Goal: Transaction & Acquisition: Purchase product/service

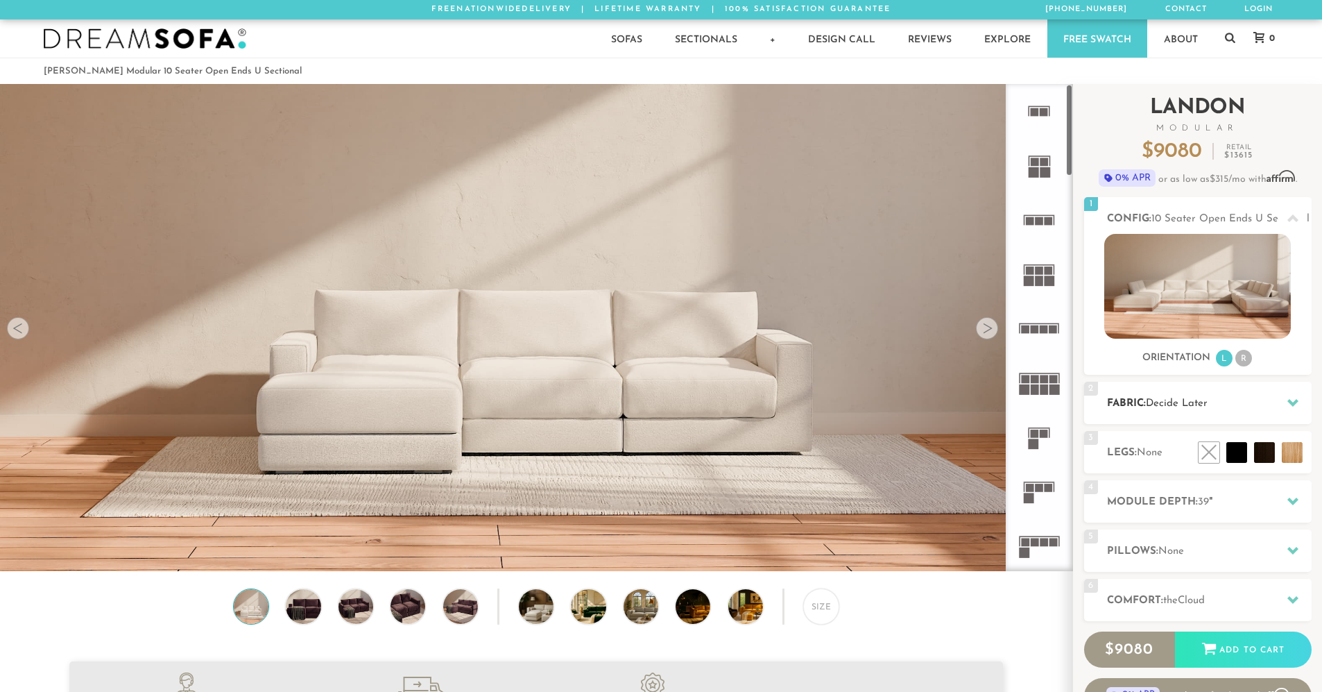
scroll to position [16247, 1313]
click at [1281, 404] on div at bounding box center [1293, 403] width 29 height 28
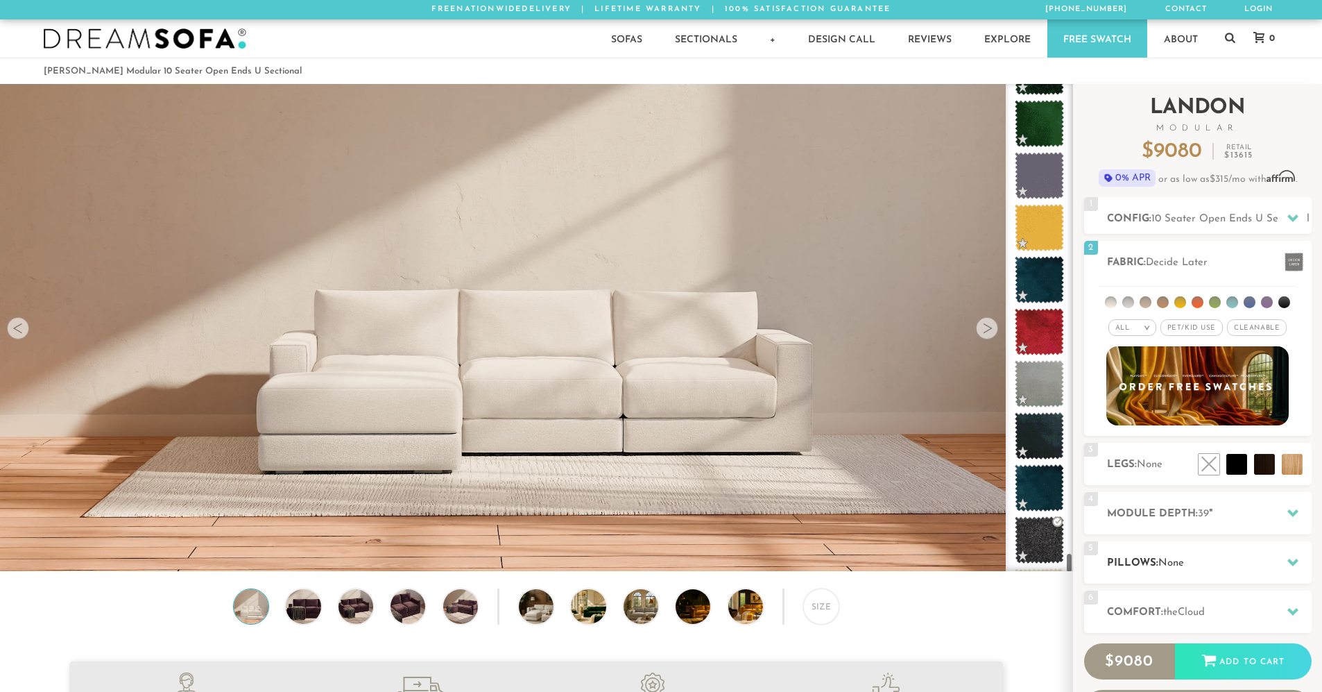
scroll to position [10883, 0]
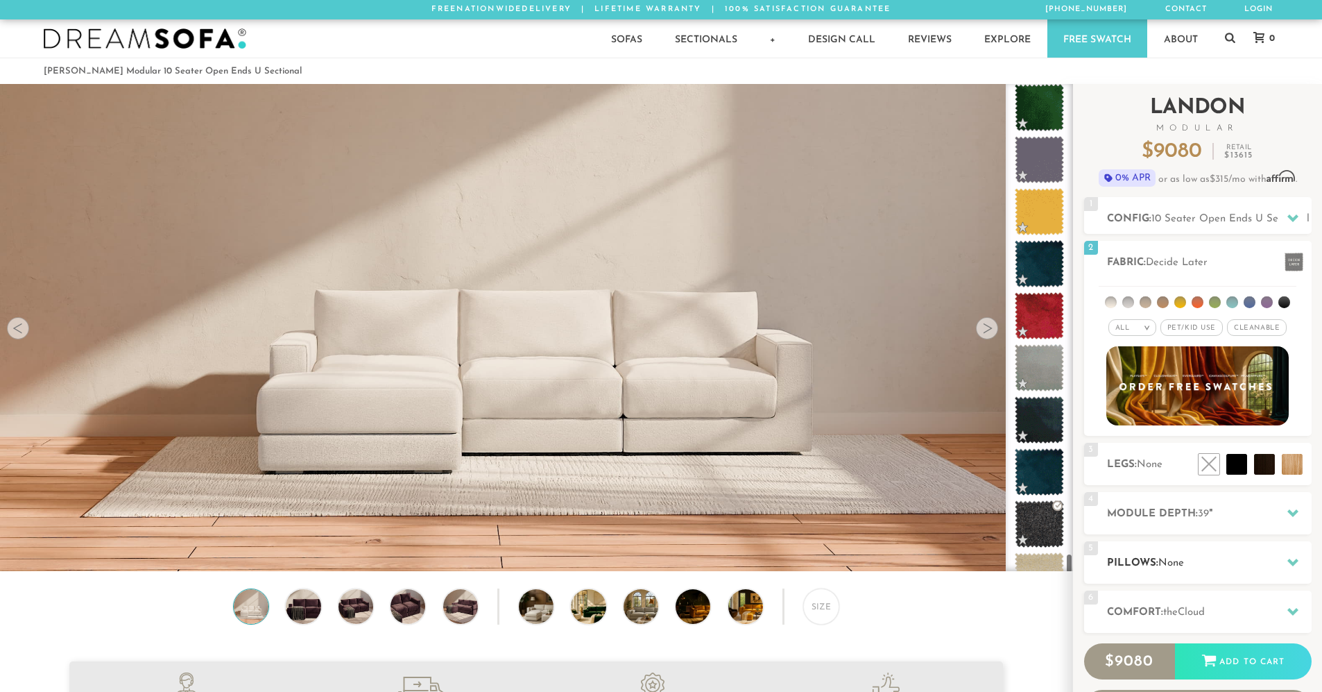
drag, startPoint x: 1069, startPoint y: 317, endPoint x: 1091, endPoint y: 565, distance: 249.3
click at [1091, 565] on div "Introducing [PERSON_NAME] Modular $ 9080 Retail $ 13615 $ 9080 Retail $ 13615 0…" at bounding box center [1197, 427] width 249 height 687
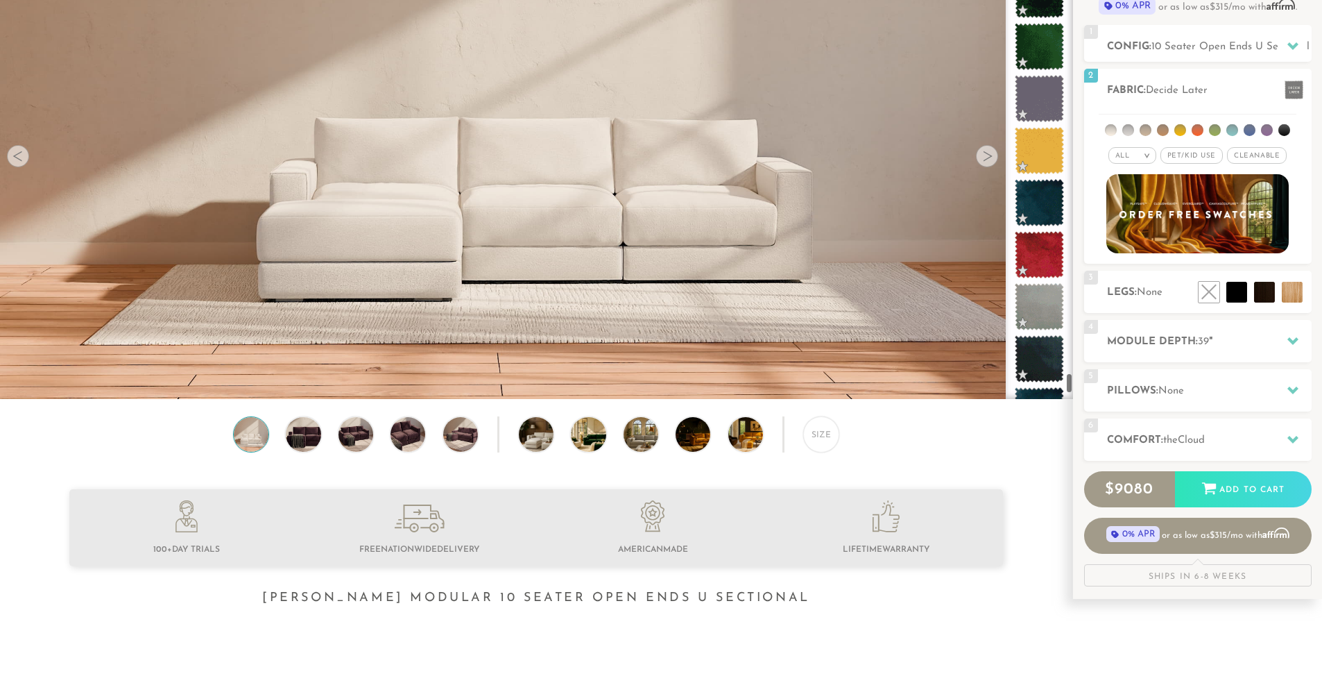
scroll to position [10701, 0]
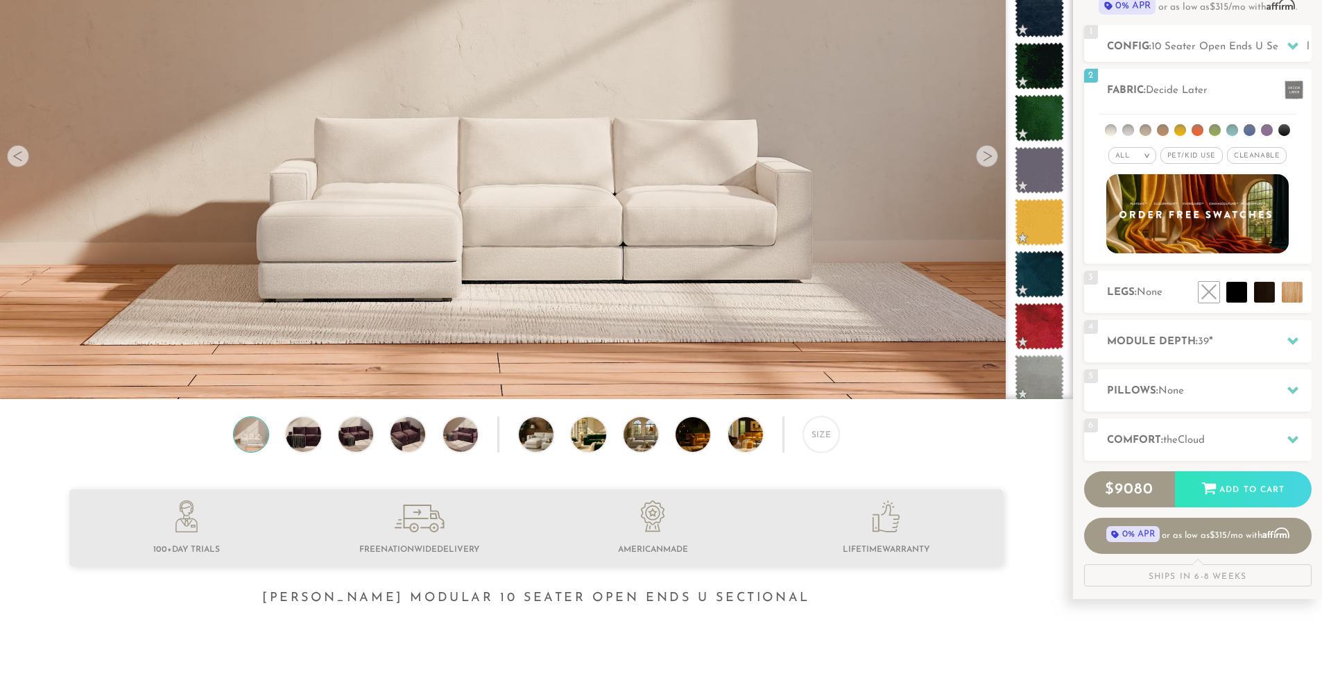
click at [442, 450] on div "Size" at bounding box center [536, 437] width 1073 height 43
click at [467, 439] on img at bounding box center [461, 434] width 42 height 35
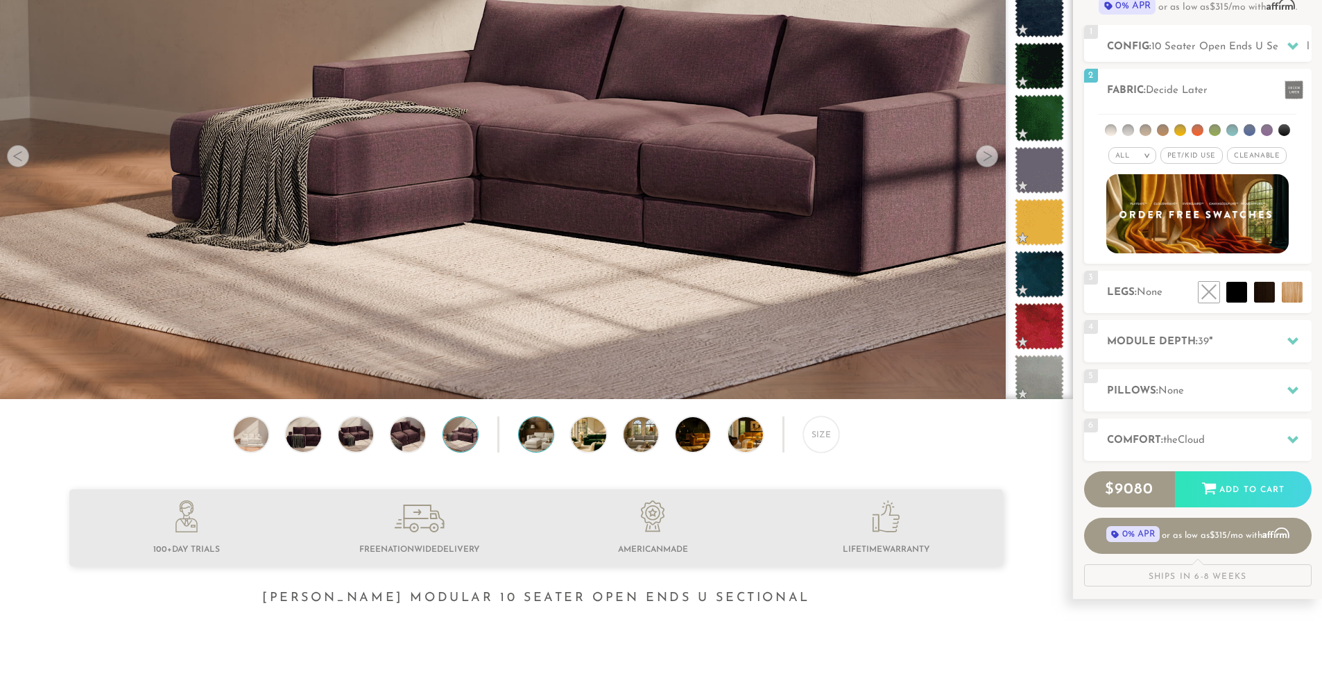
click at [528, 438] on img at bounding box center [550, 434] width 62 height 35
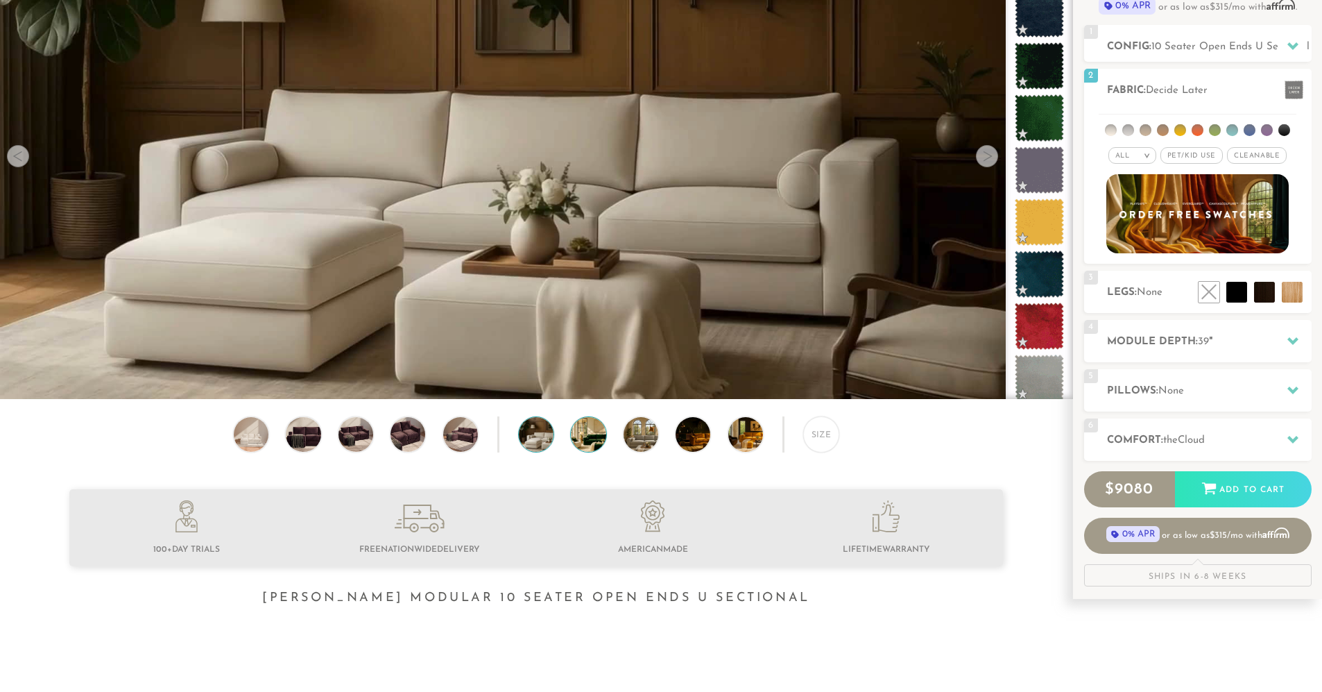
click at [601, 445] on img at bounding box center [602, 434] width 62 height 35
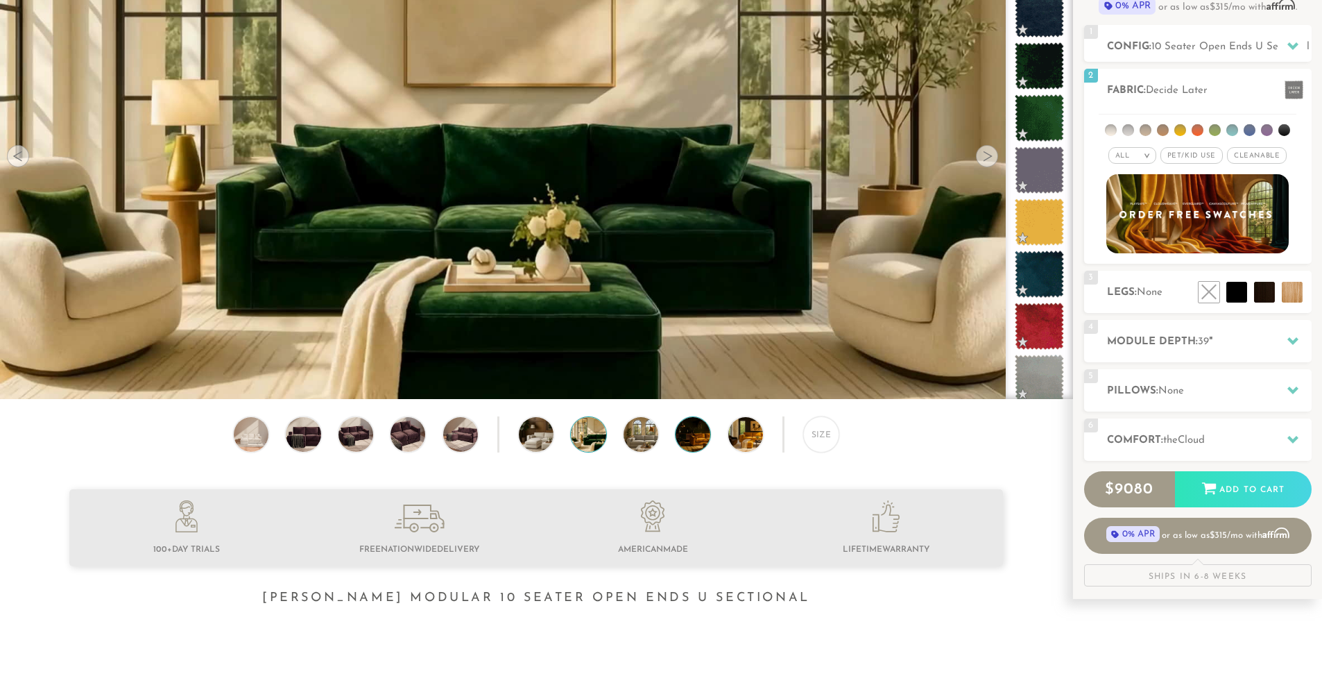
click at [696, 449] on img at bounding box center [707, 434] width 62 height 35
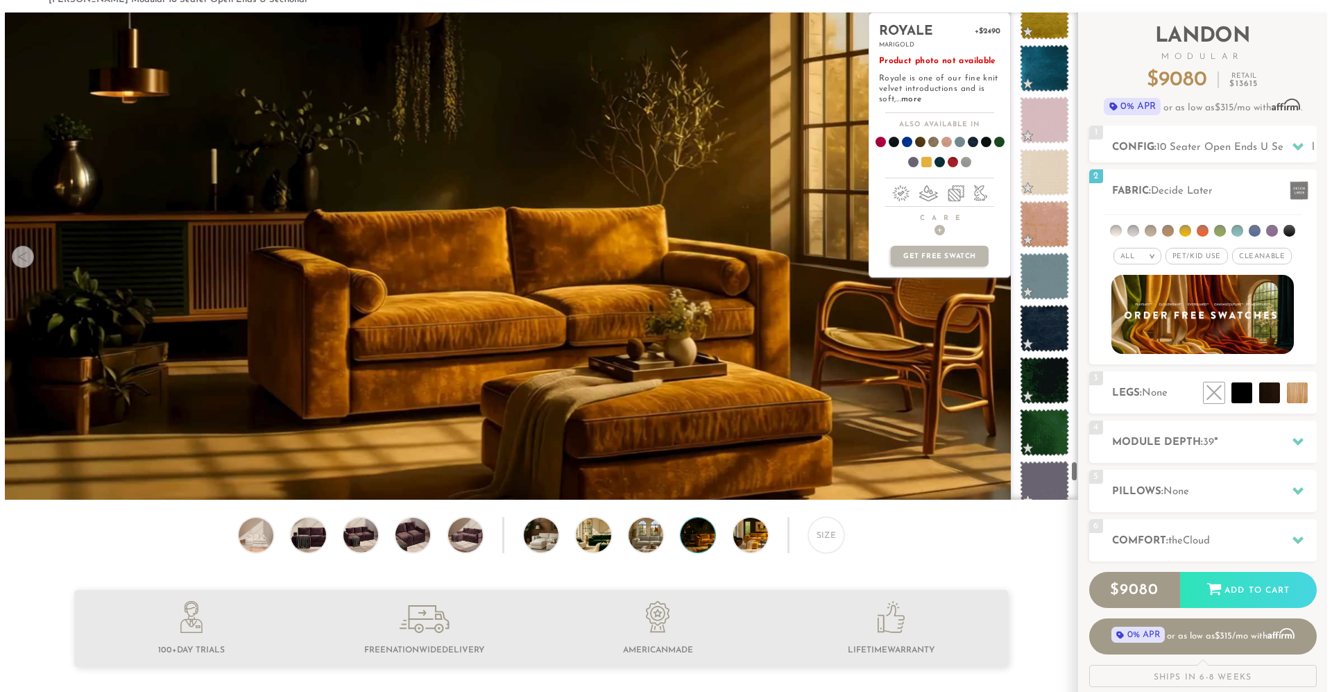
scroll to position [10415, 0]
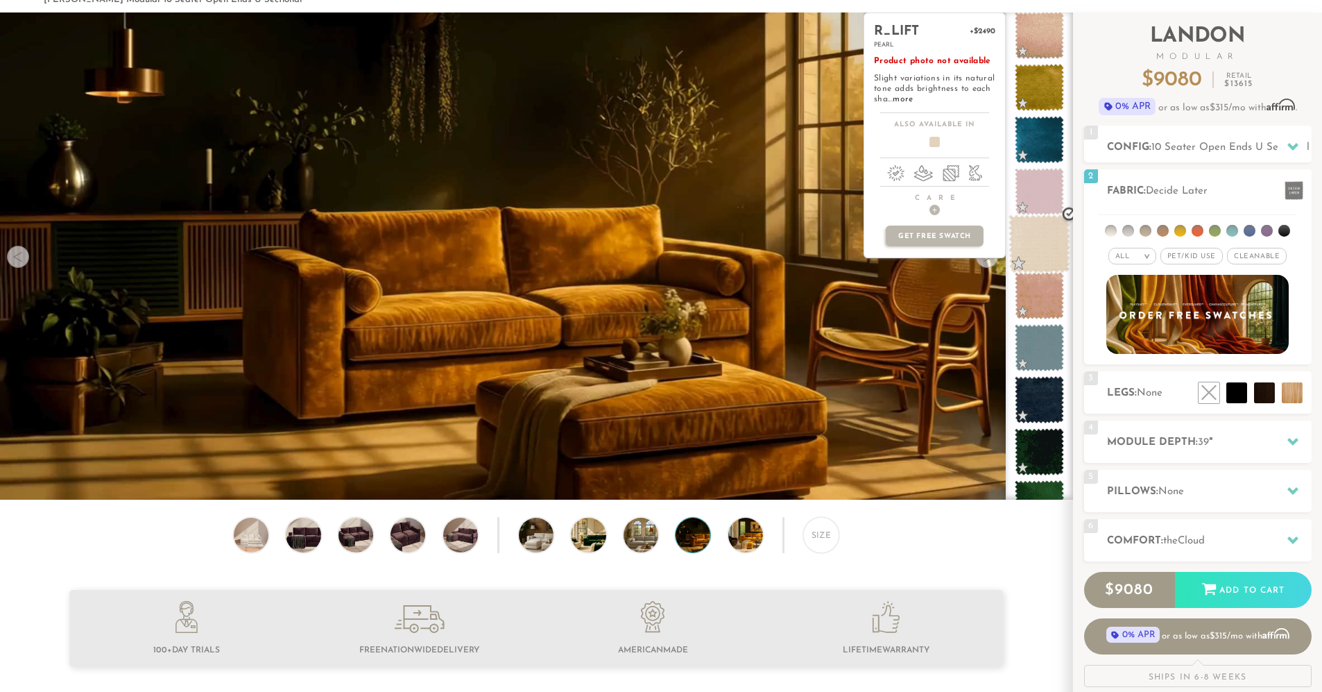
click at [1048, 239] on span at bounding box center [1040, 243] width 62 height 59
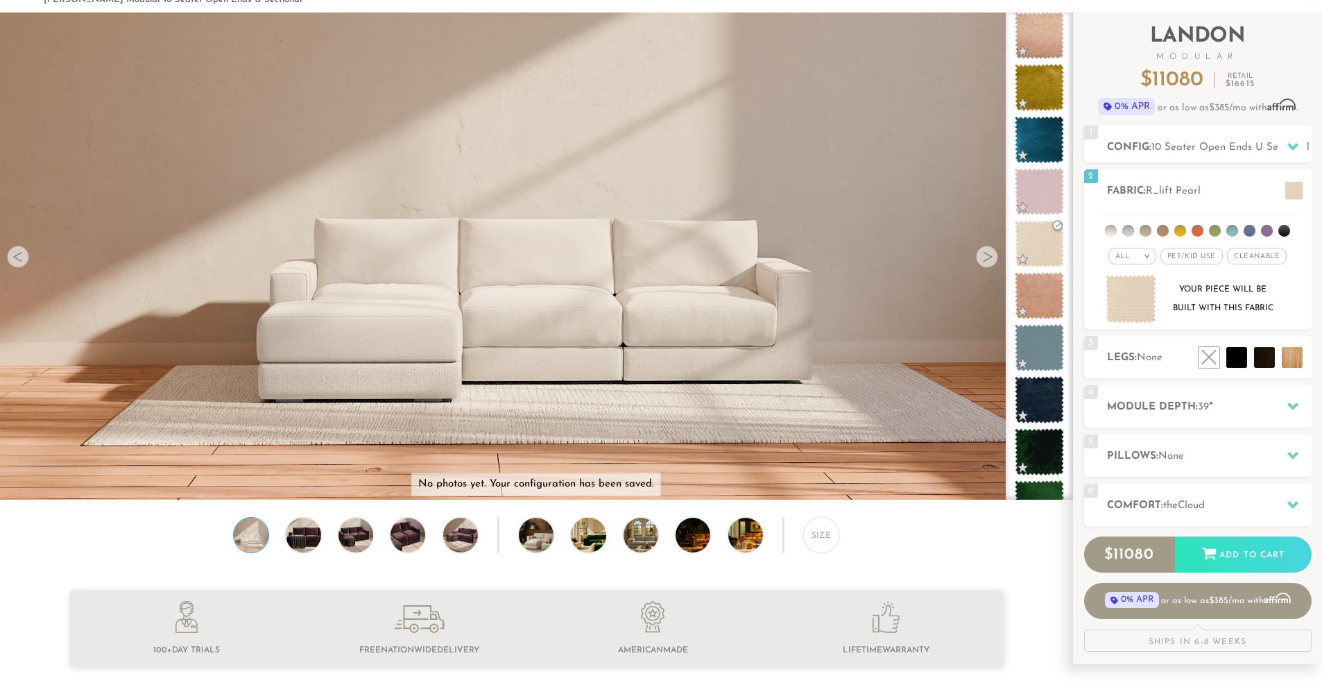
click at [609, 318] on video at bounding box center [536, 194] width 1073 height 536
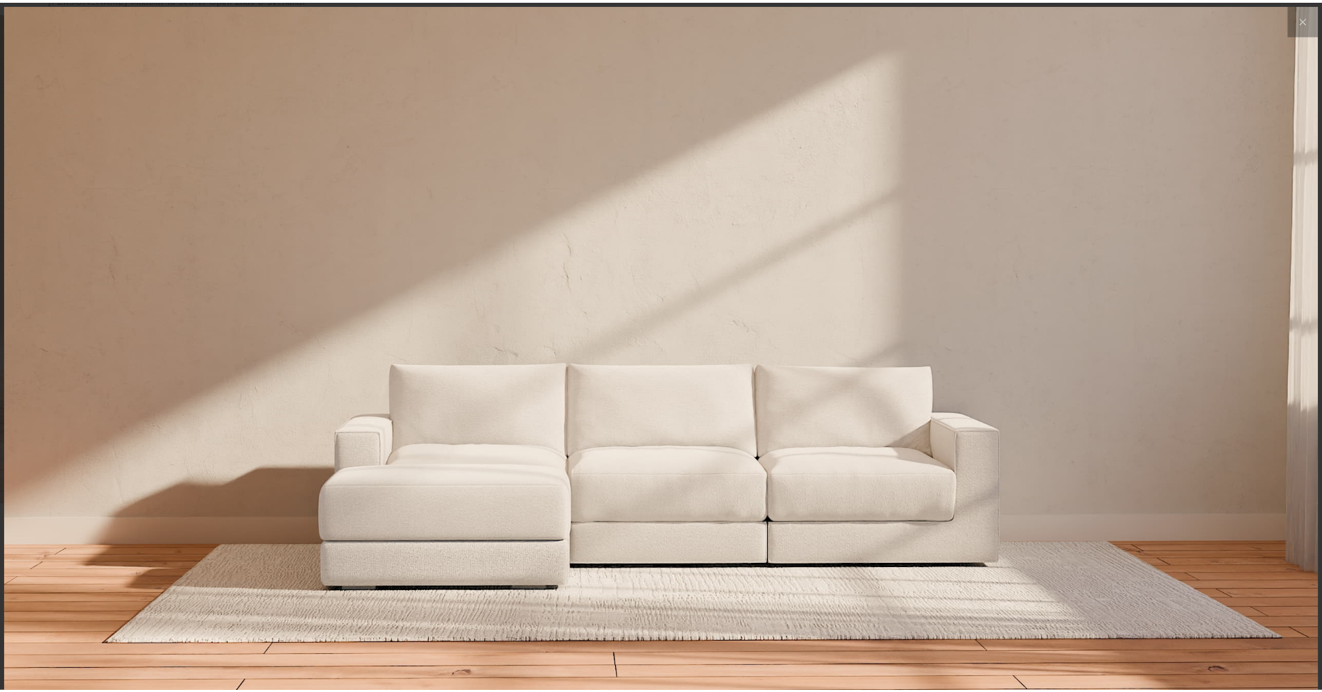
scroll to position [16265, 1322]
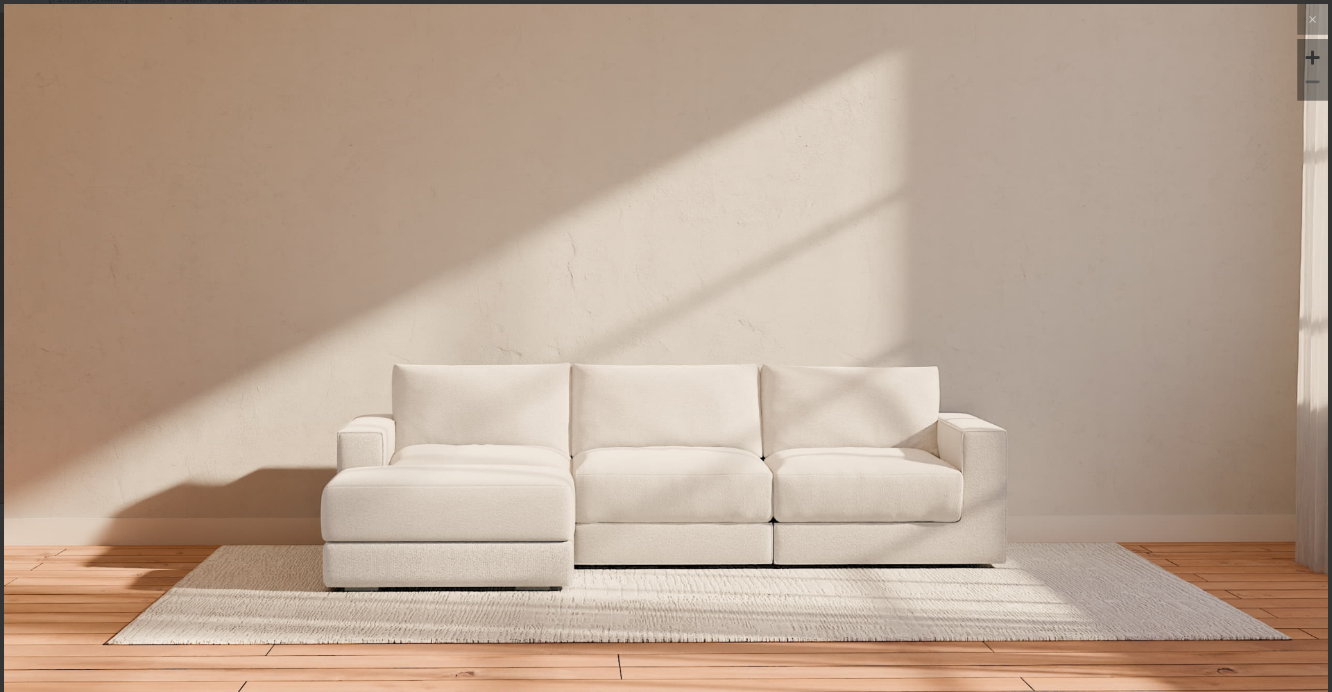
click at [573, 458] on video at bounding box center [666, 249] width 982 height 491
click at [536, 555] on img at bounding box center [666, 666] width 1324 height 1324
click at [1311, 27] on icon at bounding box center [1312, 19] width 17 height 17
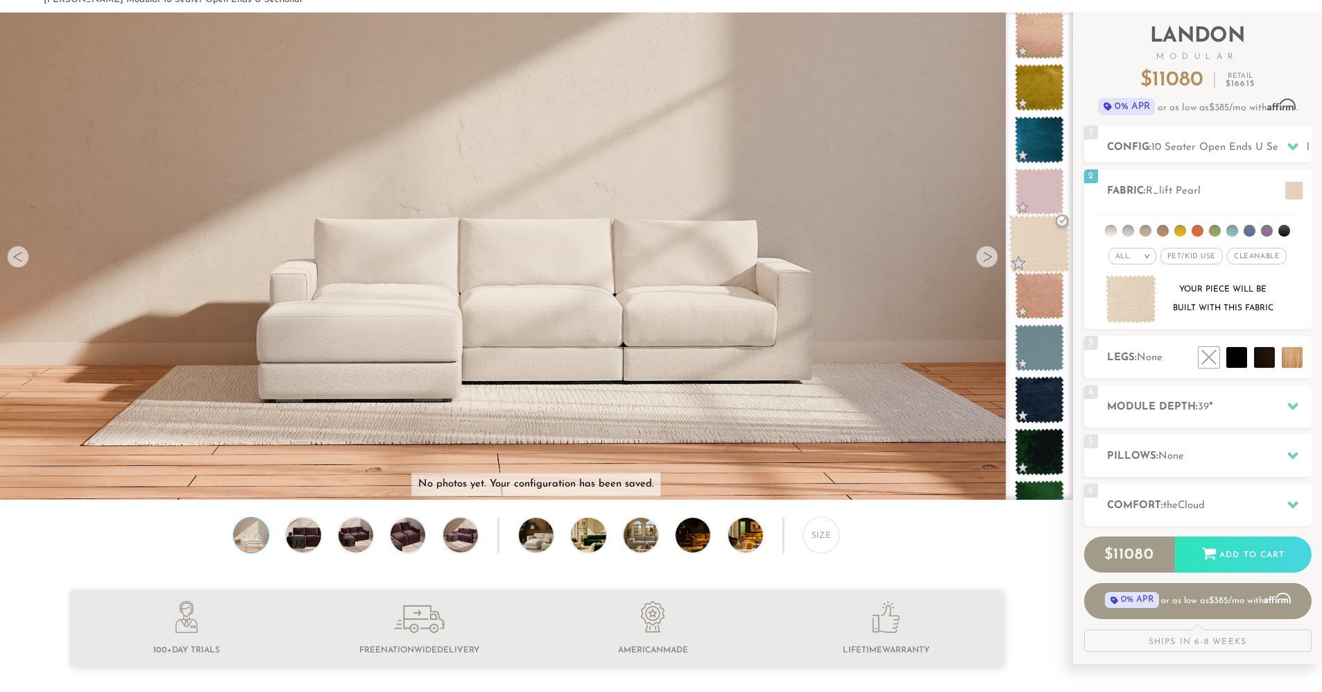
scroll to position [16247, 1313]
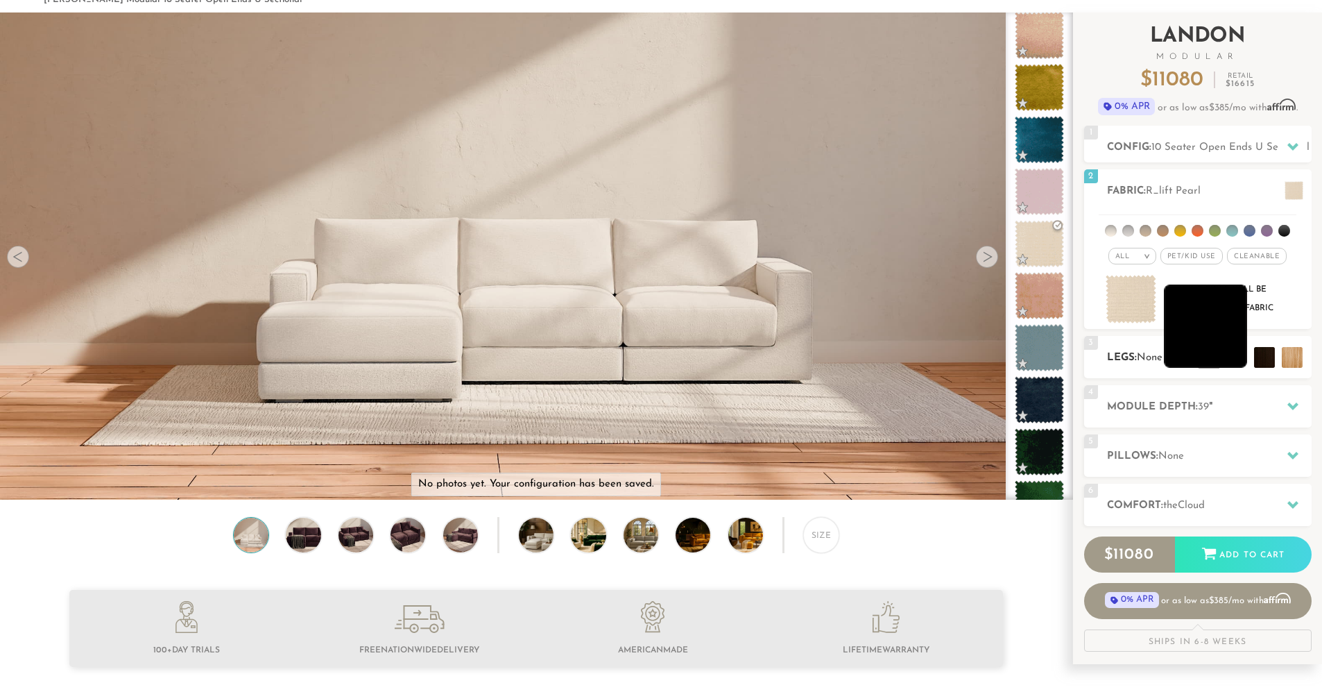
click at [1238, 362] on li at bounding box center [1205, 325] width 83 height 83
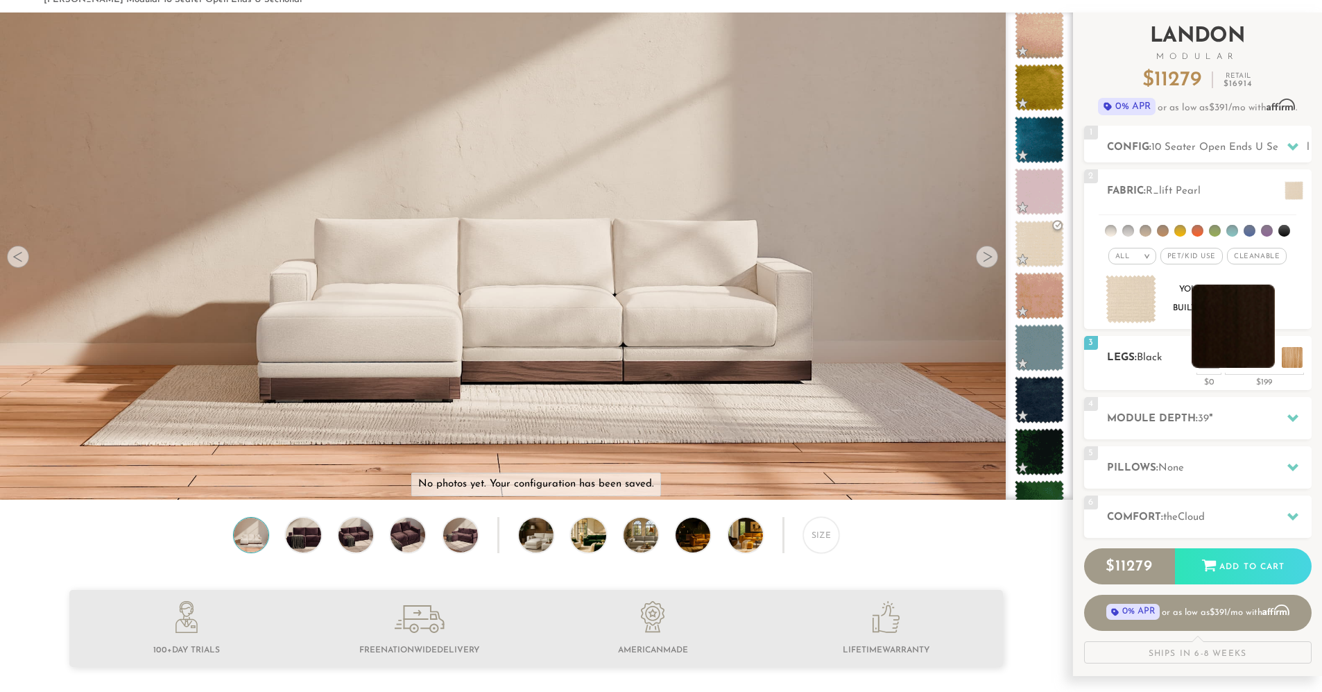
click at [1275, 368] on li at bounding box center [1233, 325] width 83 height 83
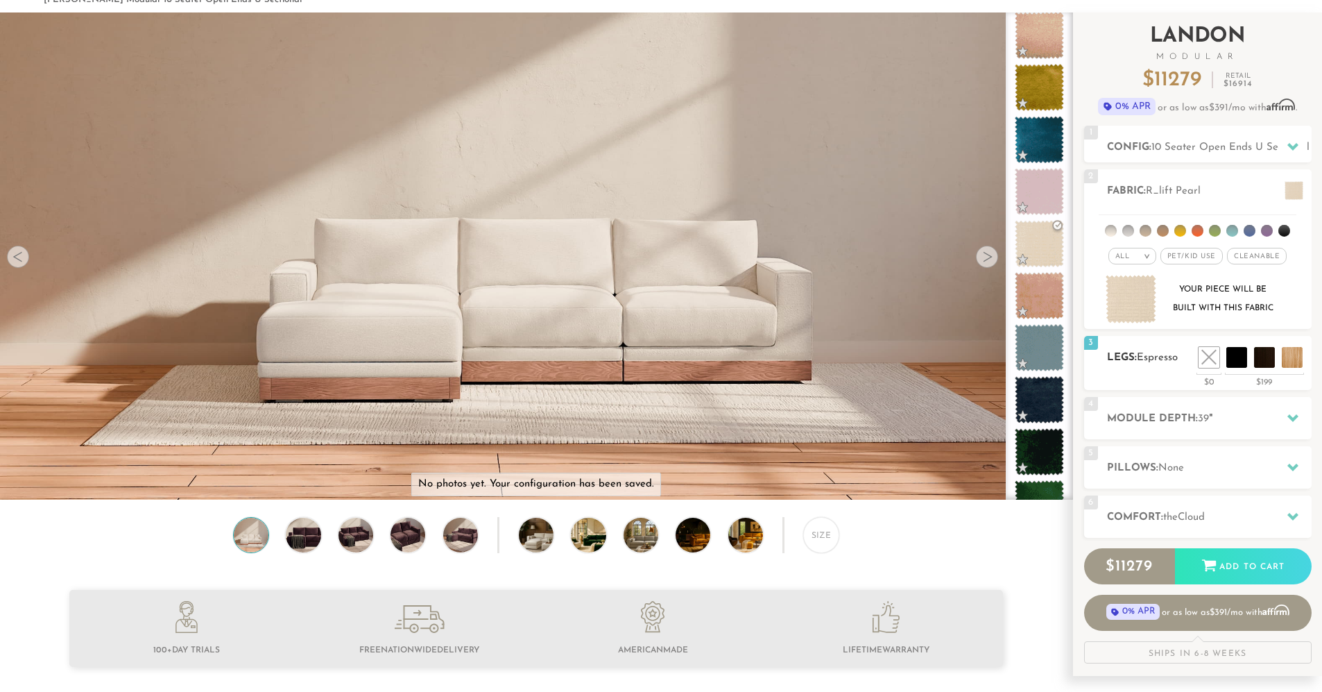
click at [1295, 371] on div "3 Legs: Espresso $0 $199 Nailheads:" at bounding box center [1198, 363] width 228 height 54
click at [1293, 366] on li at bounding box center [1261, 325] width 83 height 83
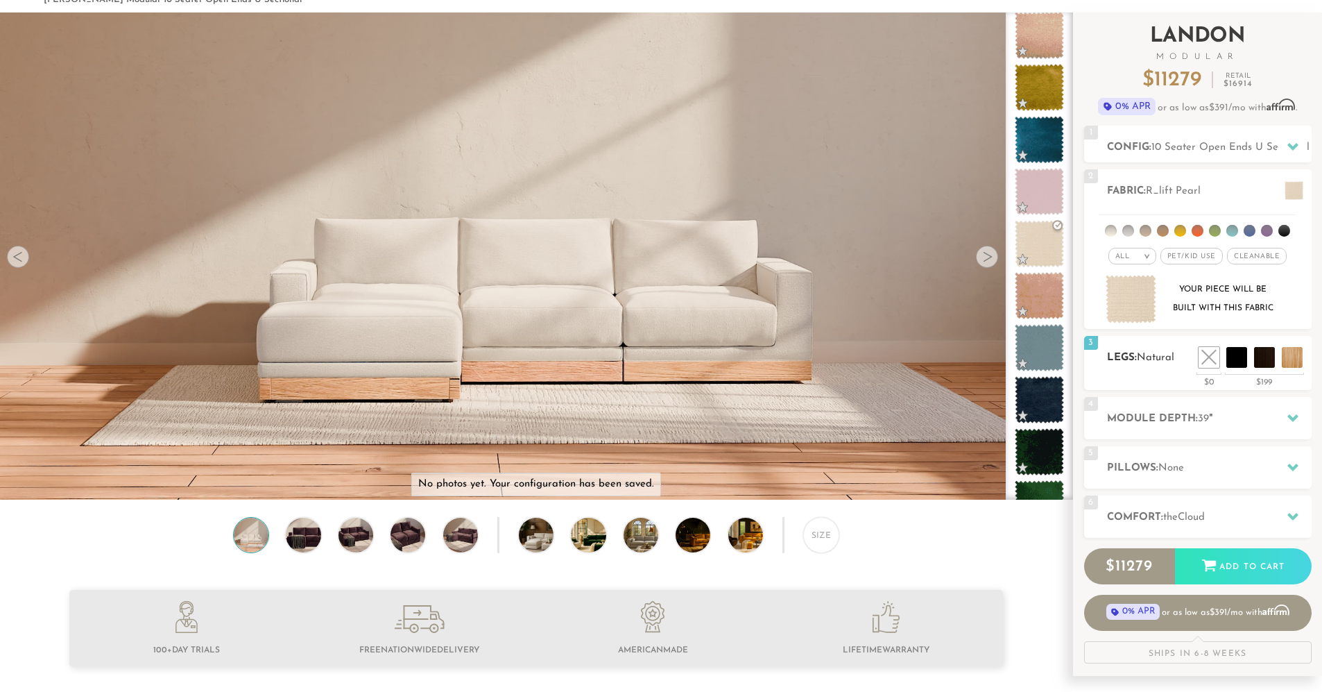
click at [1132, 366] on h2 "Legs: Natural" at bounding box center [1209, 358] width 205 height 16
click at [1209, 361] on li at bounding box center [1178, 325] width 83 height 83
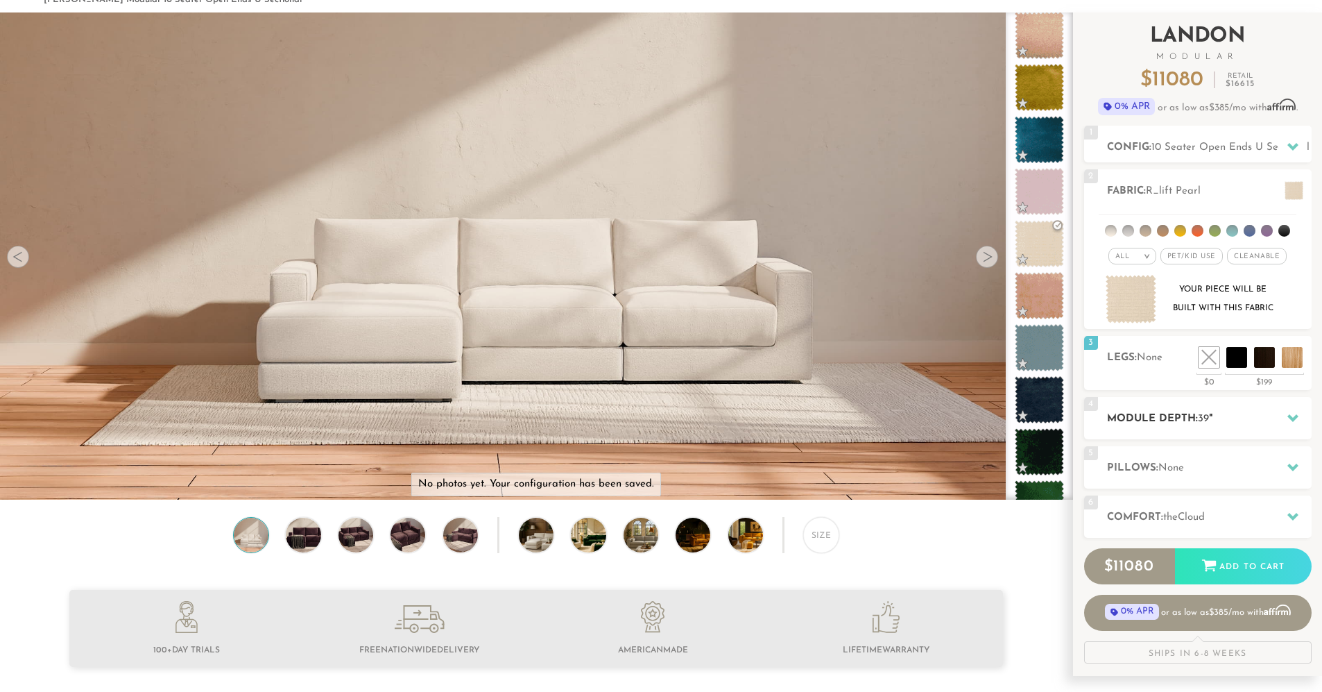
click at [1182, 427] on h2 "Module Depth: 39 "" at bounding box center [1209, 419] width 205 height 16
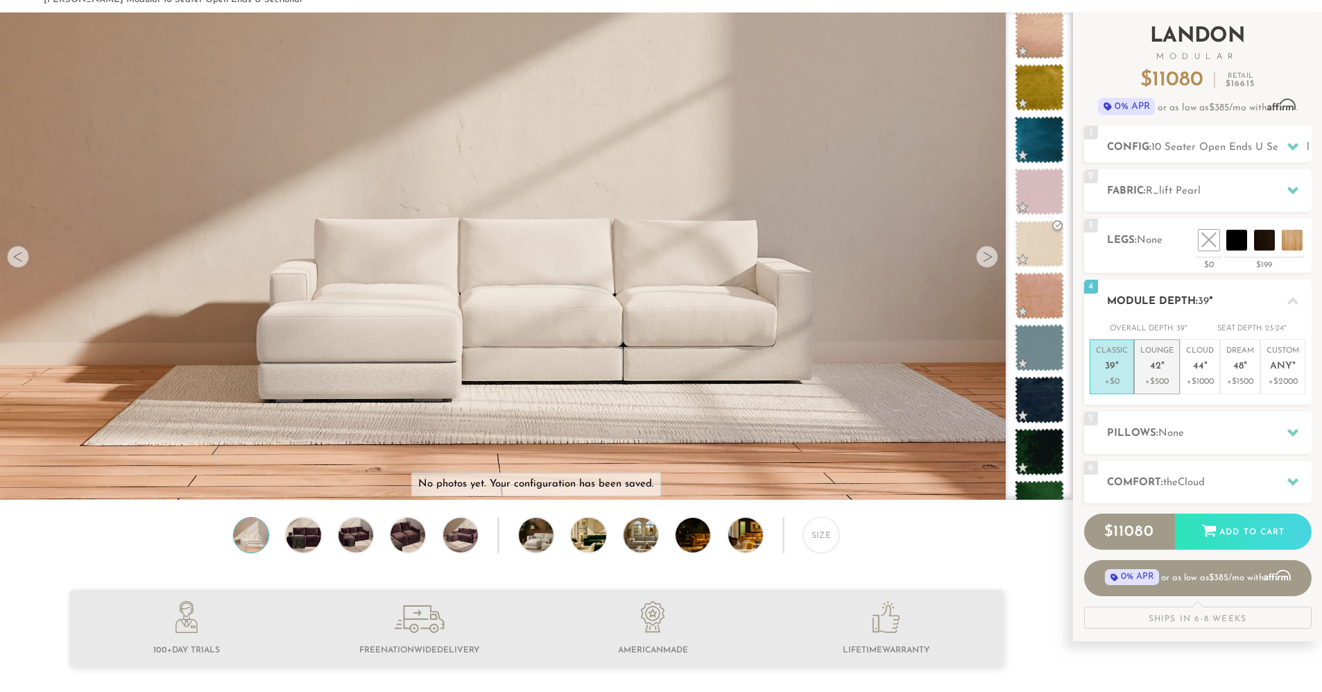
click at [1161, 377] on p "+$500" at bounding box center [1157, 381] width 33 height 12
click at [1198, 373] on p "Cloud 44 "" at bounding box center [1200, 361] width 28 height 30
click at [1225, 372] on li "Dream 48 " +$1500" at bounding box center [1240, 366] width 40 height 55
click at [1249, 372] on p "Dream 48 "" at bounding box center [1241, 361] width 28 height 30
click at [1266, 373] on li "Custom Any " +$2000" at bounding box center [1283, 366] width 45 height 55
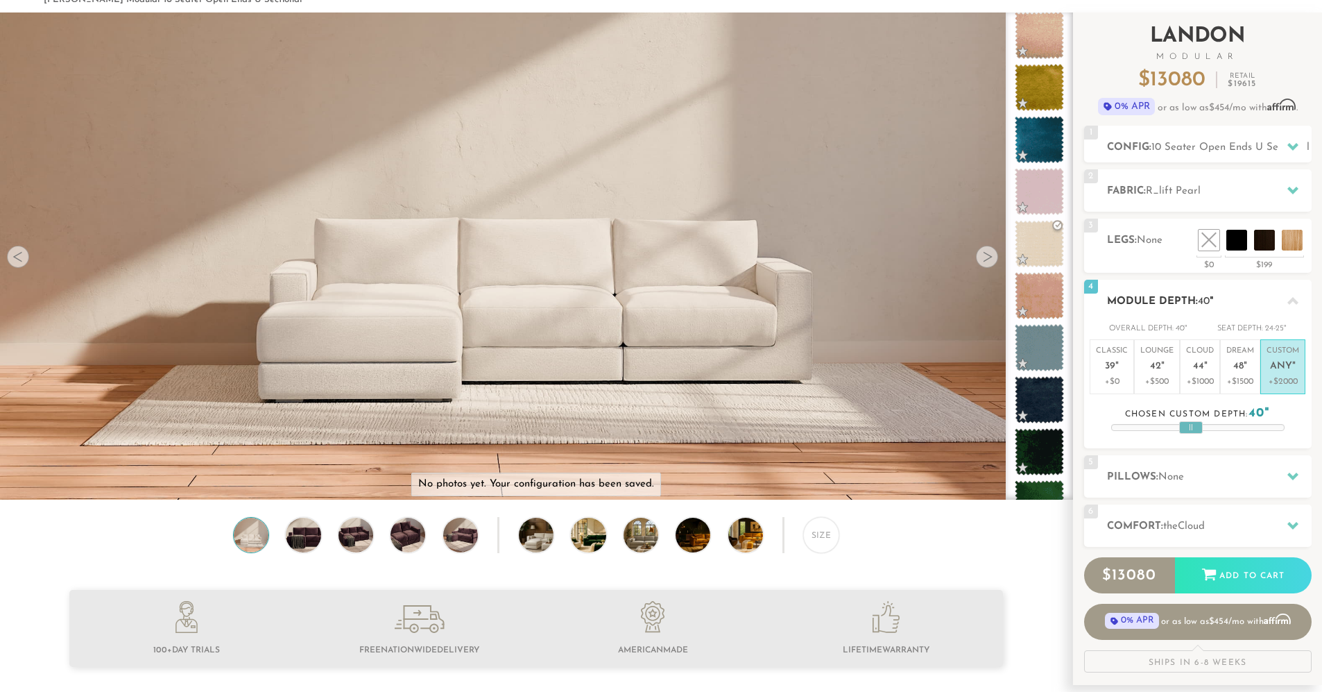
drag, startPoint x: 1200, startPoint y: 426, endPoint x: 1187, endPoint y: 433, distance: 14.9
click at [1187, 434] on div "4 Module Depth: 40 " Overall Depth: 40 " Seat Depth: 24-25 " Classic 39 "" at bounding box center [1198, 364] width 228 height 169
click at [1189, 375] on p "+$1000" at bounding box center [1200, 381] width 28 height 12
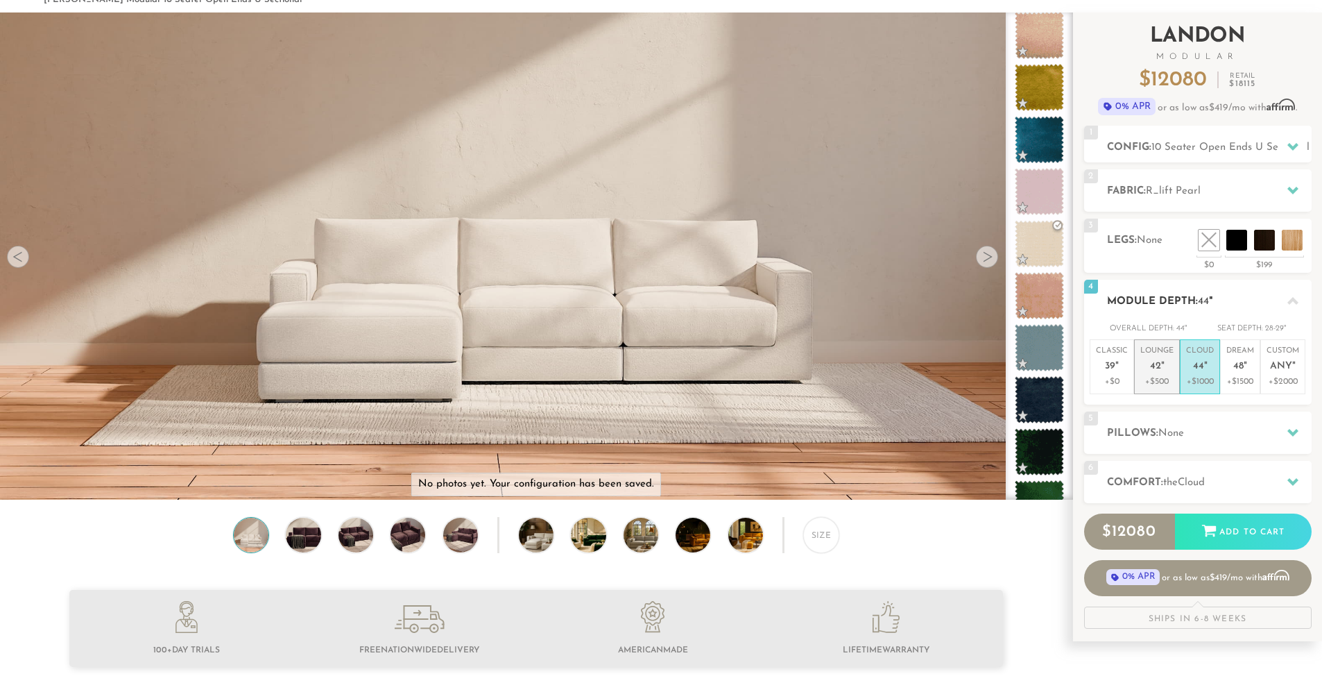
click at [1155, 377] on p "+$500" at bounding box center [1157, 381] width 33 height 12
click at [1155, 425] on h2 "Pillows: None" at bounding box center [1209, 433] width 205 height 16
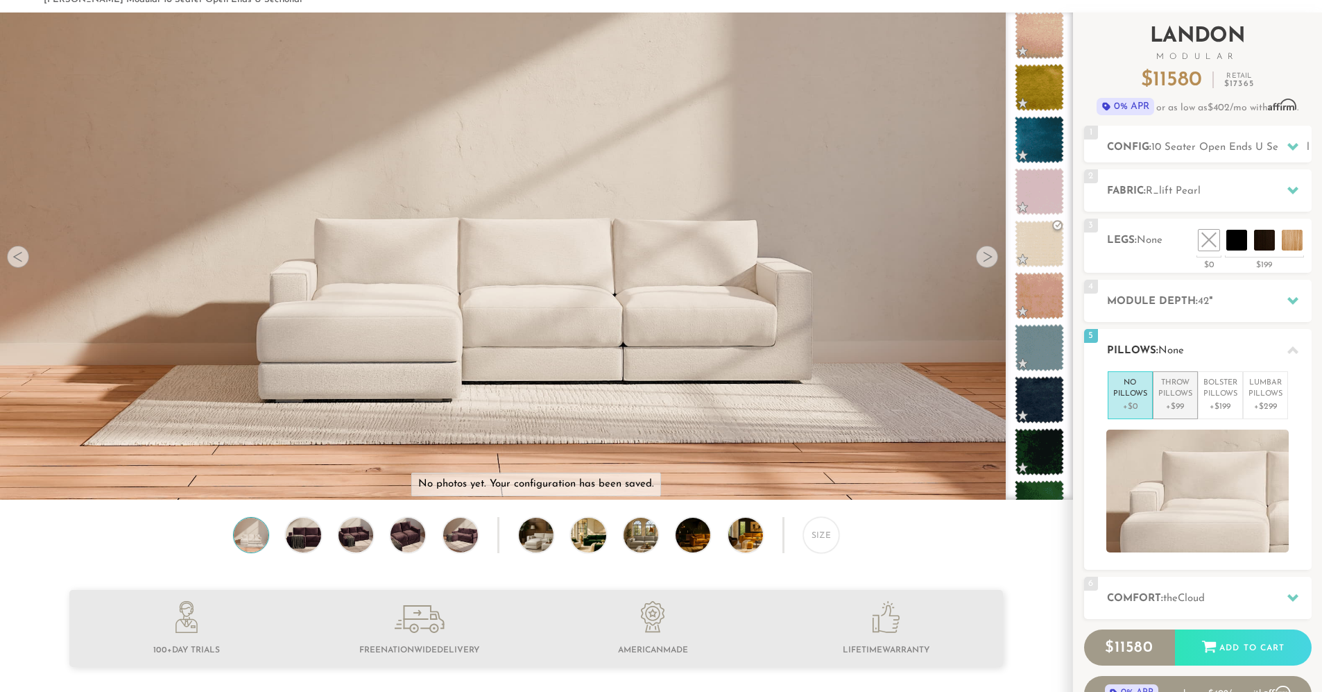
click at [1165, 409] on p "+$99" at bounding box center [1176, 406] width 34 height 12
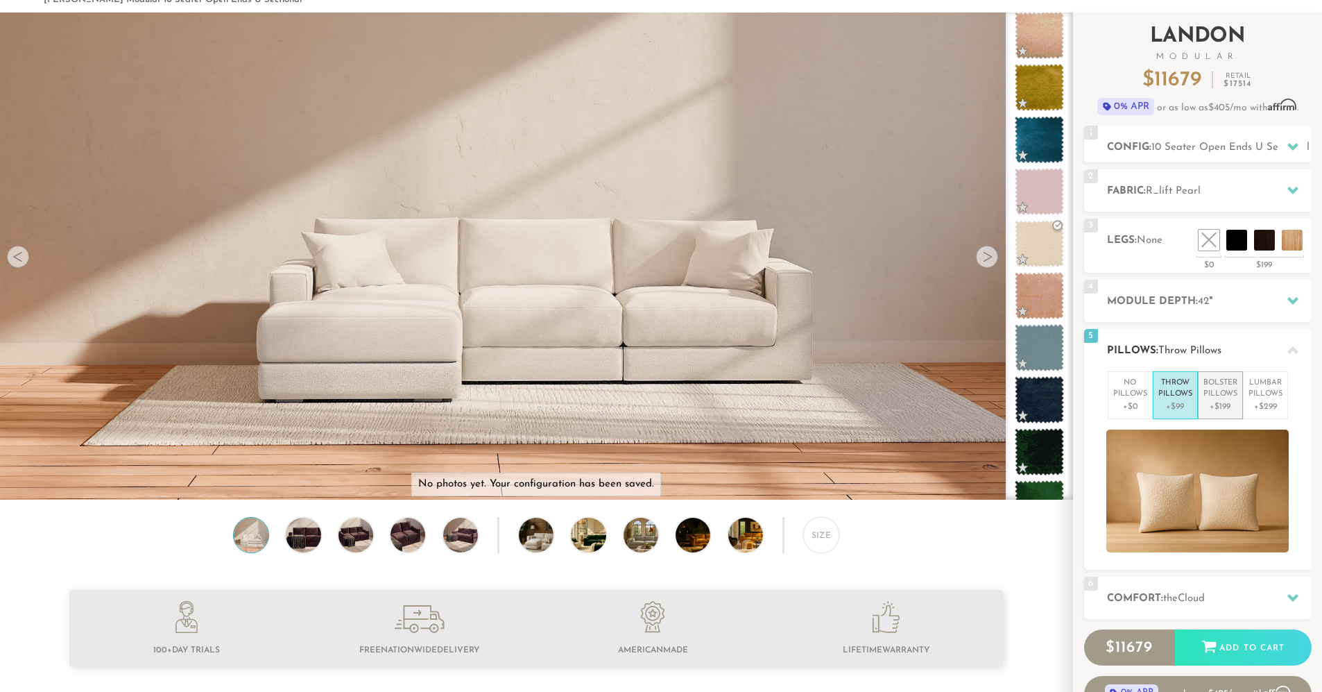
click at [1200, 404] on li "Bolster Pillows +$199" at bounding box center [1220, 395] width 45 height 48
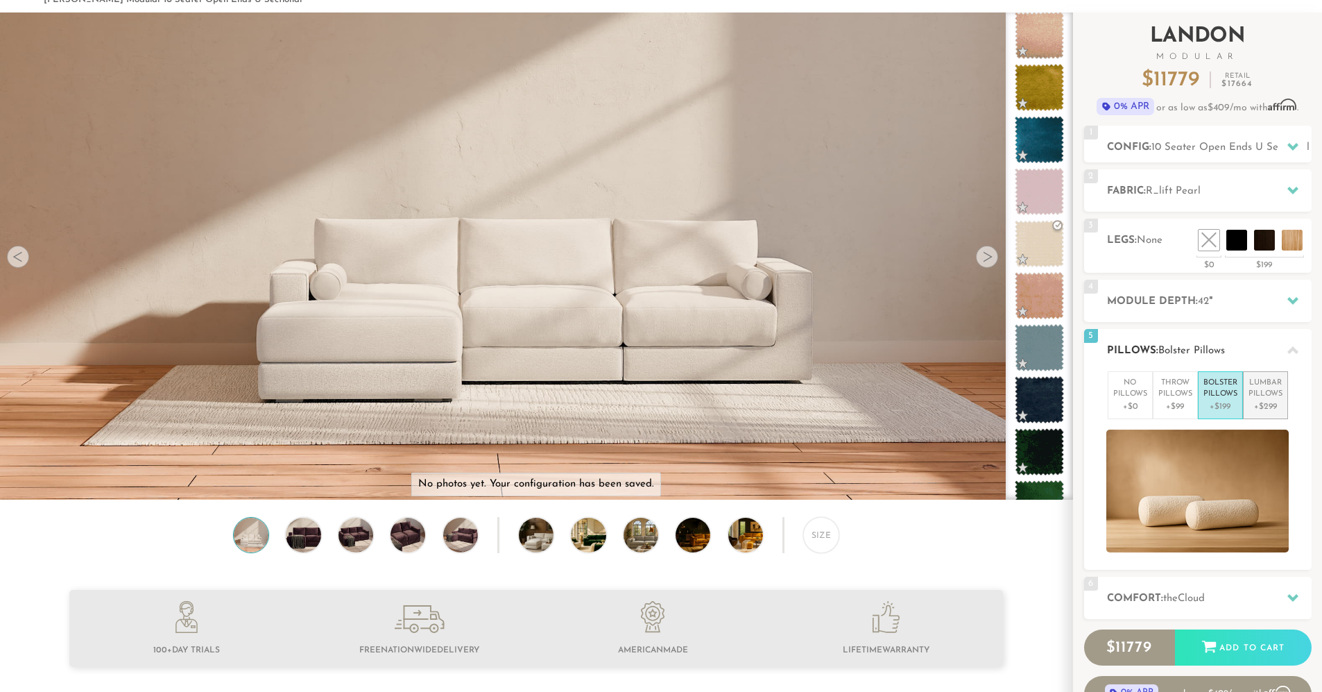
click at [1257, 402] on p "+$299" at bounding box center [1266, 406] width 34 height 12
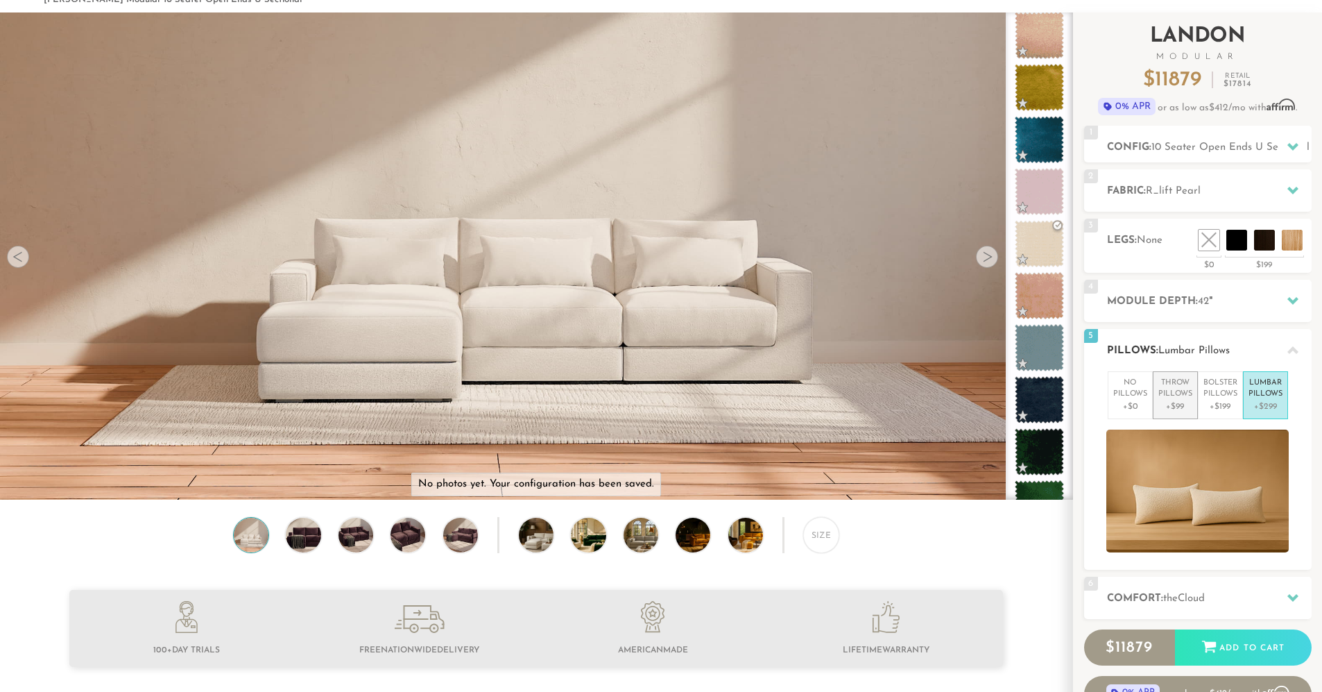
click at [1173, 412] on li "Throw Pillows +$99" at bounding box center [1175, 395] width 45 height 48
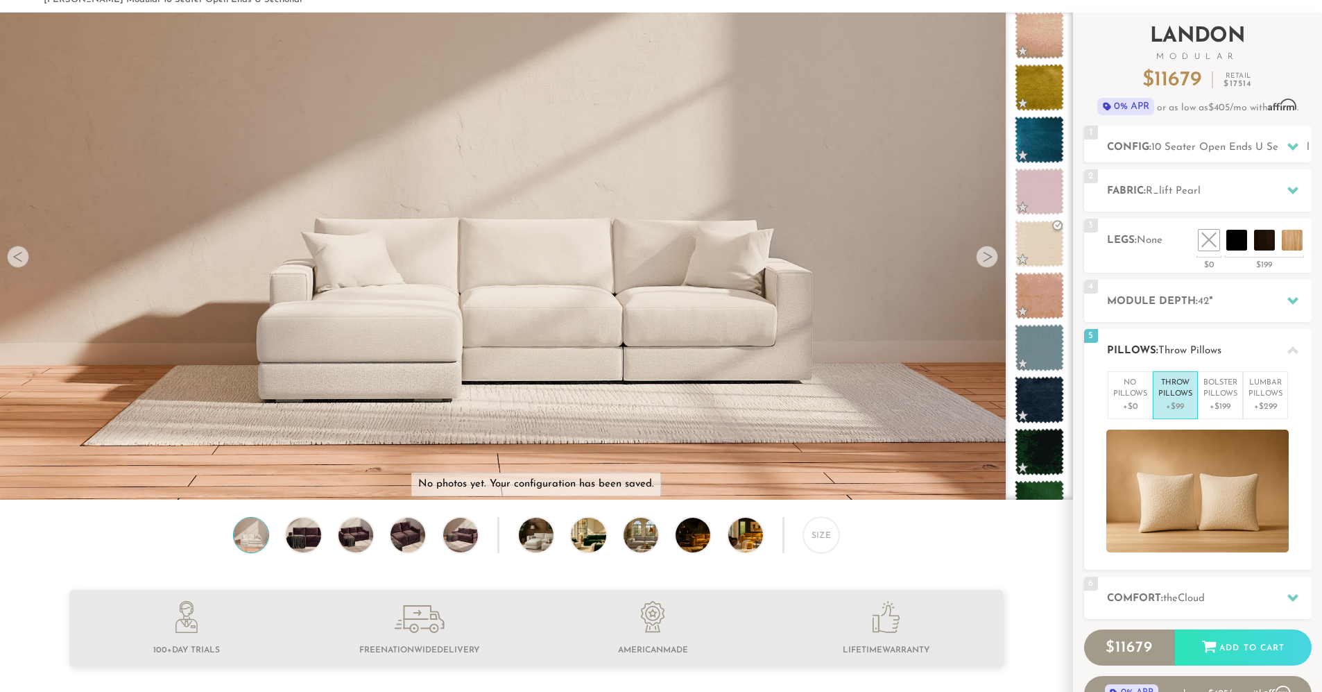
click at [1127, 351] on h2 "Pillows: Throw Pillows" at bounding box center [1209, 351] width 205 height 16
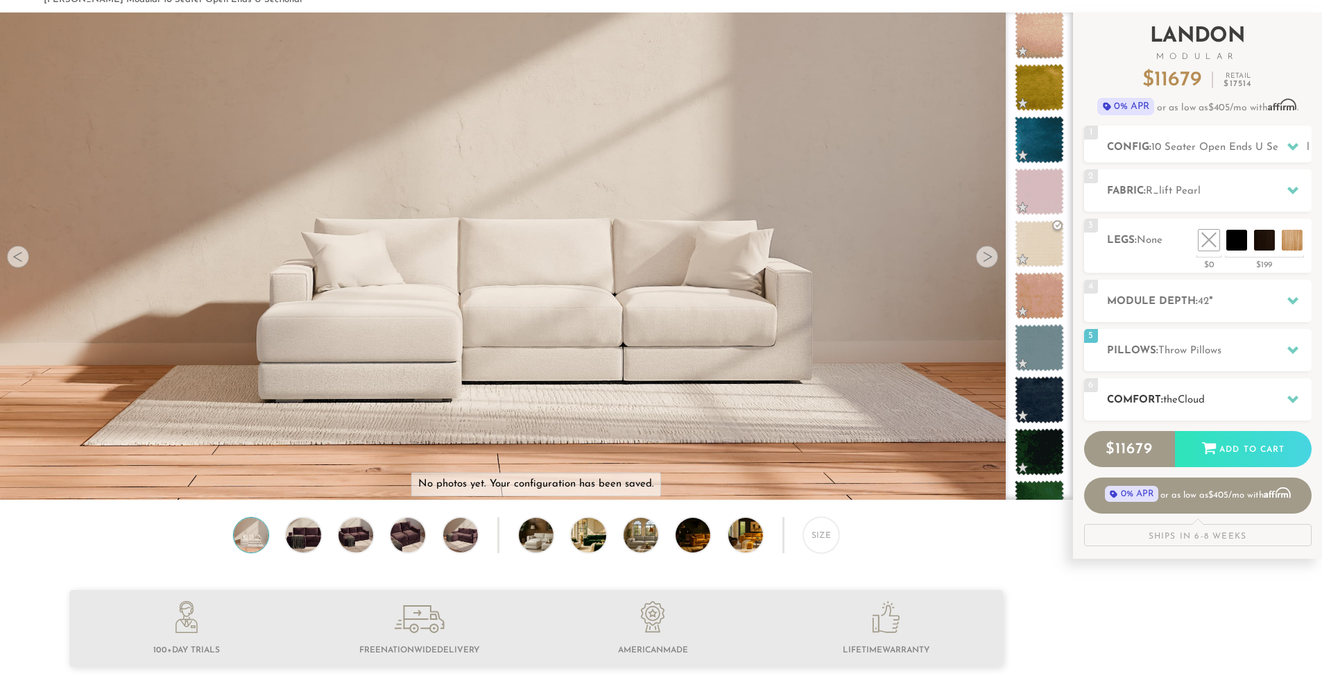
click at [1157, 402] on h2 "Comfort: the Cloud" at bounding box center [1209, 400] width 205 height 16
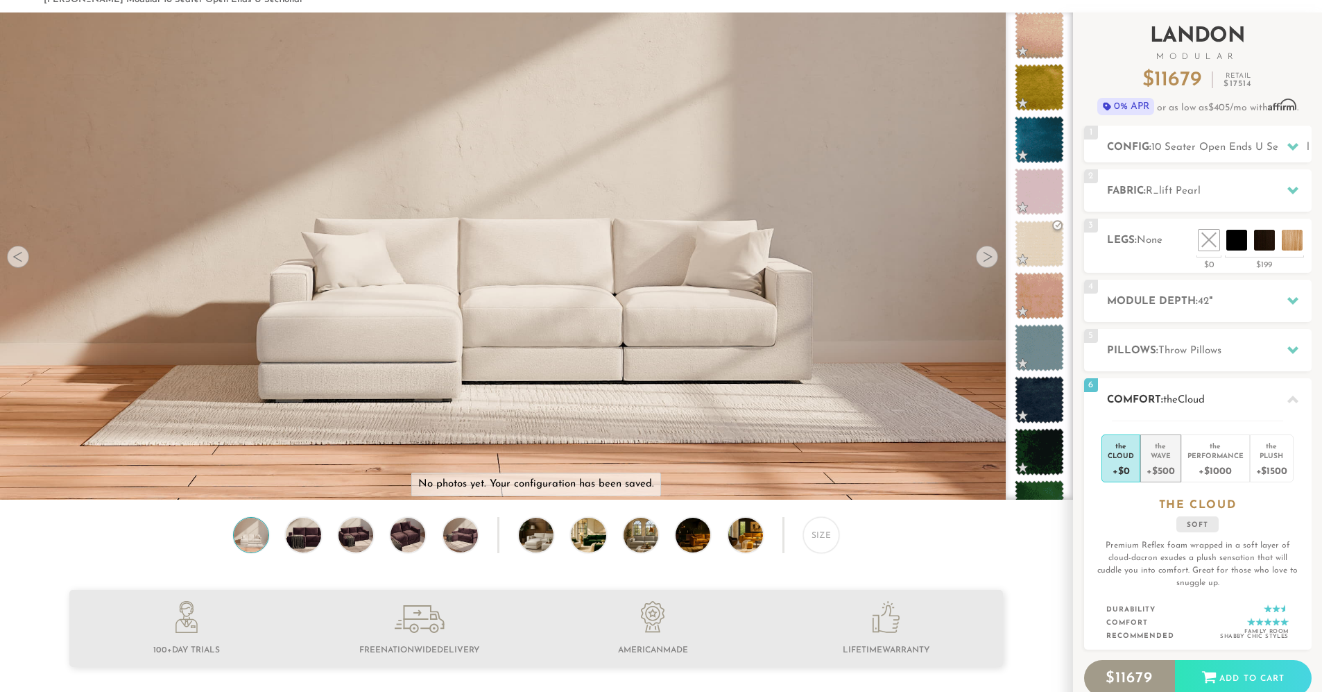
click at [1167, 452] on div "Wave" at bounding box center [1161, 455] width 28 height 10
click at [1204, 450] on li "the Performance +$1000" at bounding box center [1216, 458] width 69 height 48
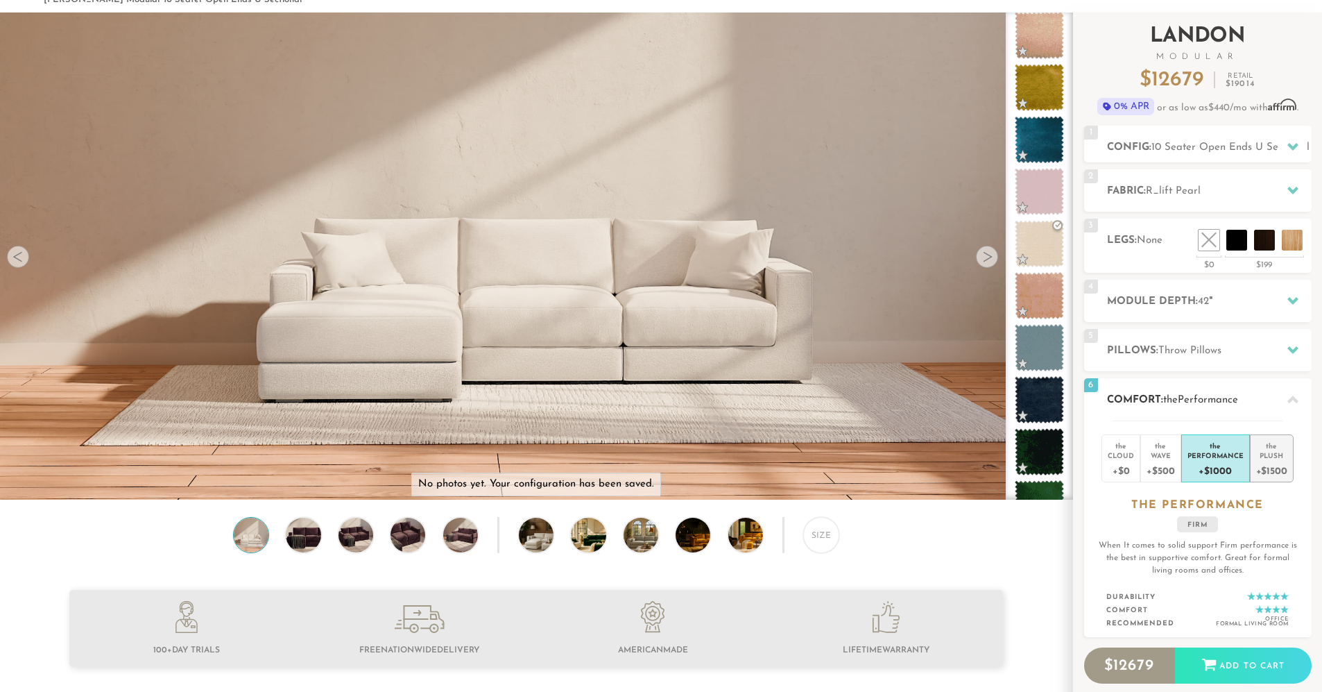
click at [1265, 449] on div "the" at bounding box center [1272, 443] width 31 height 14
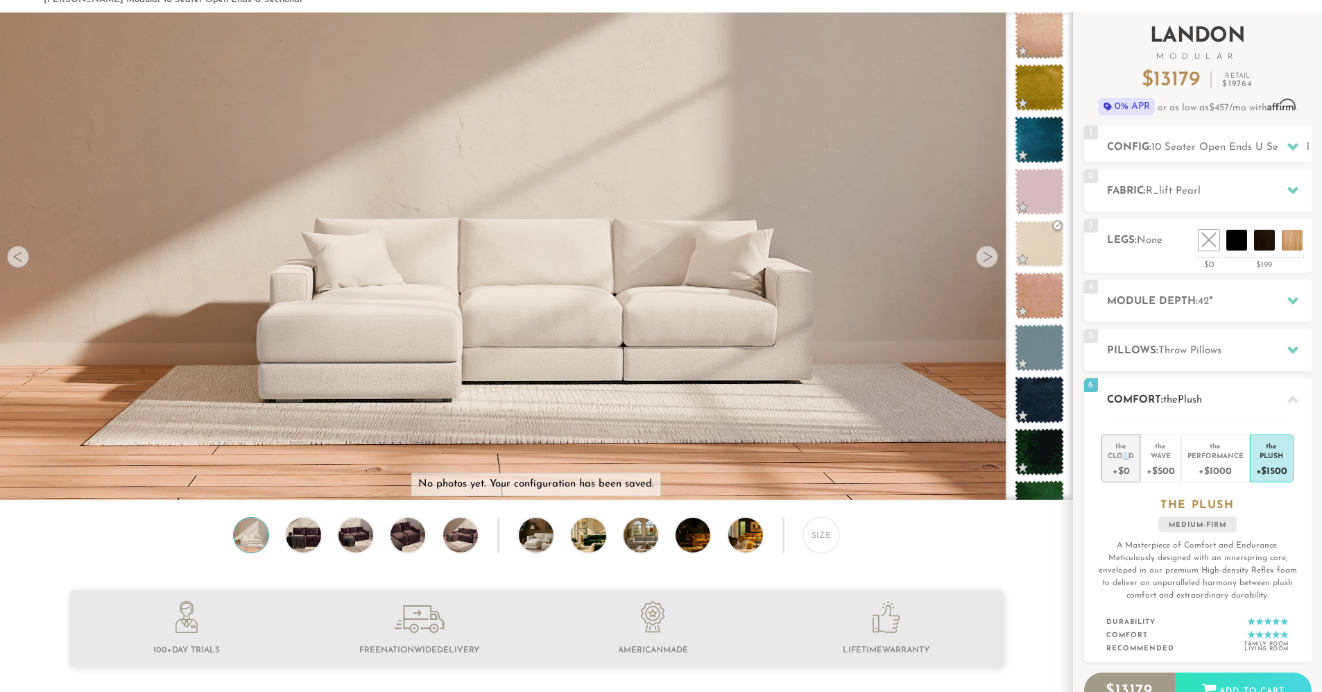
click at [1127, 454] on div "Cloud" at bounding box center [1121, 455] width 26 height 10
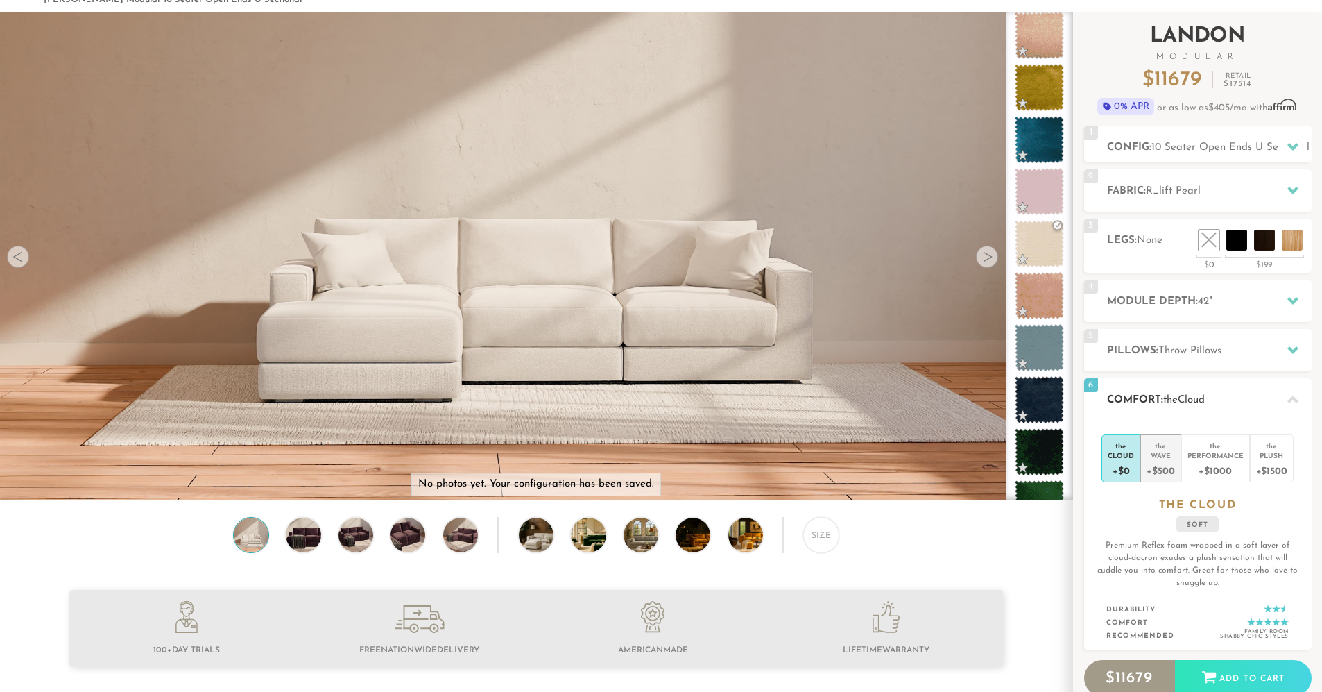
click at [1148, 456] on div "Wave" at bounding box center [1161, 455] width 28 height 10
click at [1117, 455] on div "Cloud" at bounding box center [1121, 455] width 26 height 10
click at [1150, 455] on div "Wave" at bounding box center [1161, 455] width 28 height 10
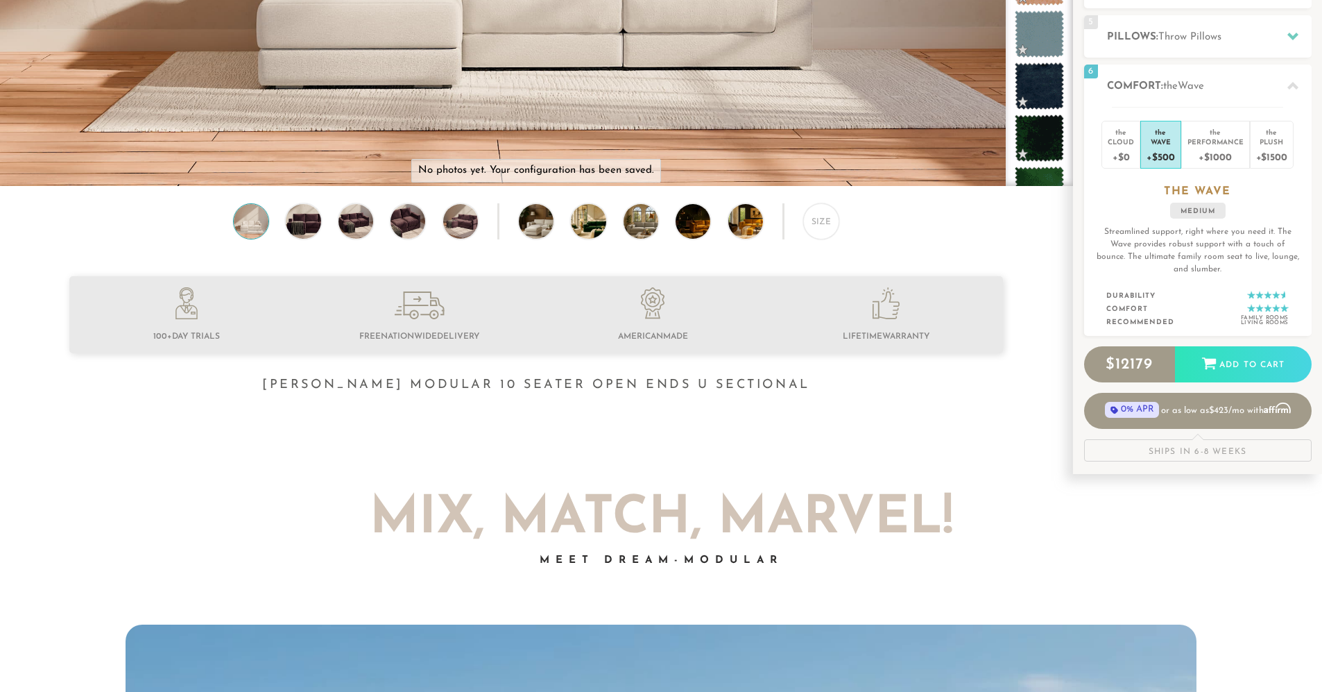
scroll to position [0, 0]
